Goal: Browse casually

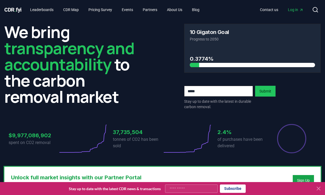
scroll to position [227, 0]
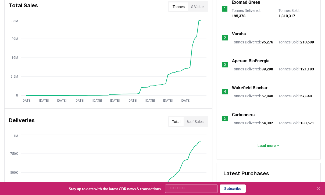
scroll to position [243, 0]
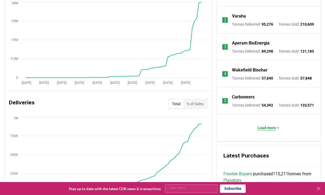
click at [264, 133] on button "Load more" at bounding box center [269, 127] width 31 height 11
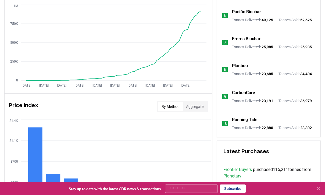
scroll to position [358, 0]
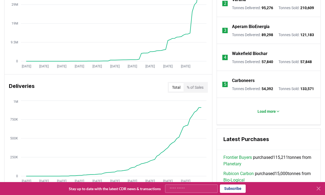
scroll to position [254, 0]
